Goal: Task Accomplishment & Management: Use online tool/utility

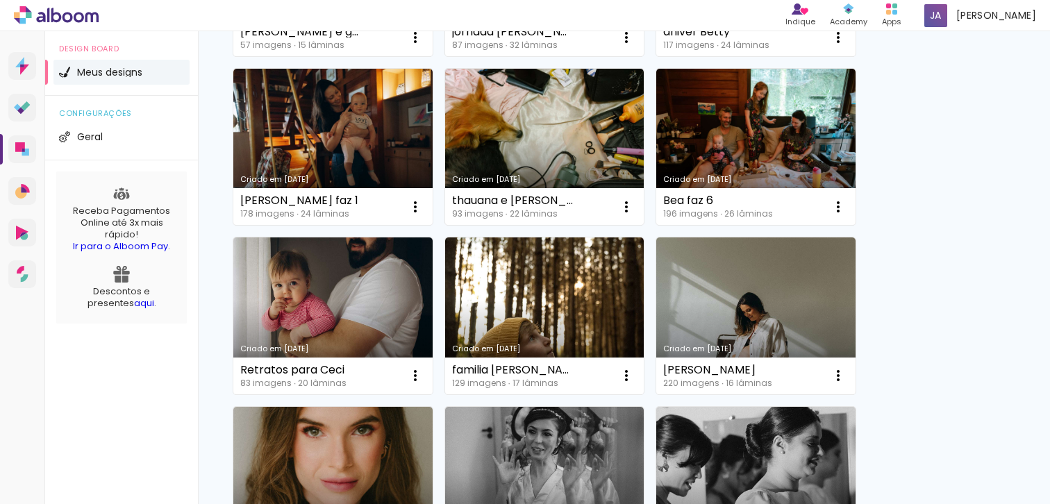
scroll to position [311, 0]
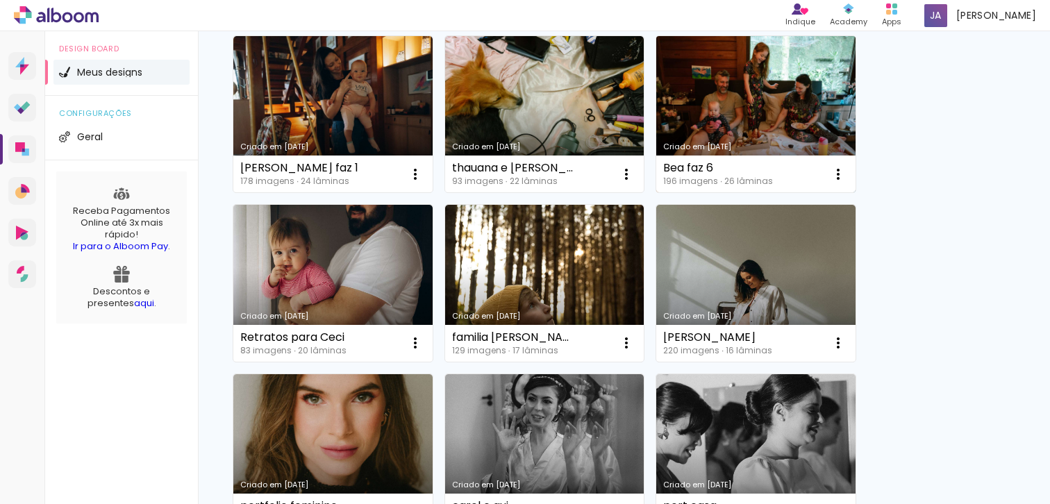
click at [776, 90] on link "Criado em [DATE]" at bounding box center [755, 114] width 199 height 157
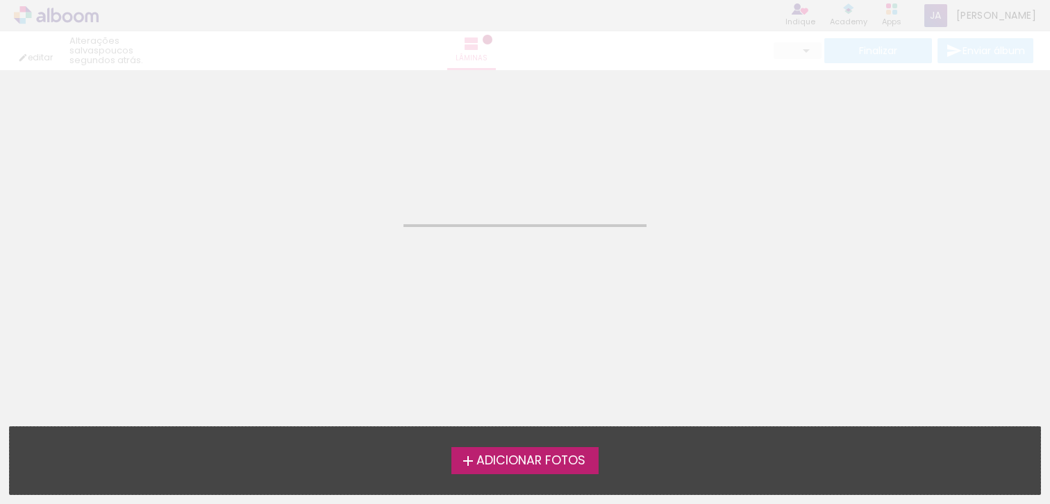
click at [776, 90] on div "Confirmar Cancelar" at bounding box center [525, 86] width 1050 height 33
